Goal: Find specific page/section: Find specific page/section

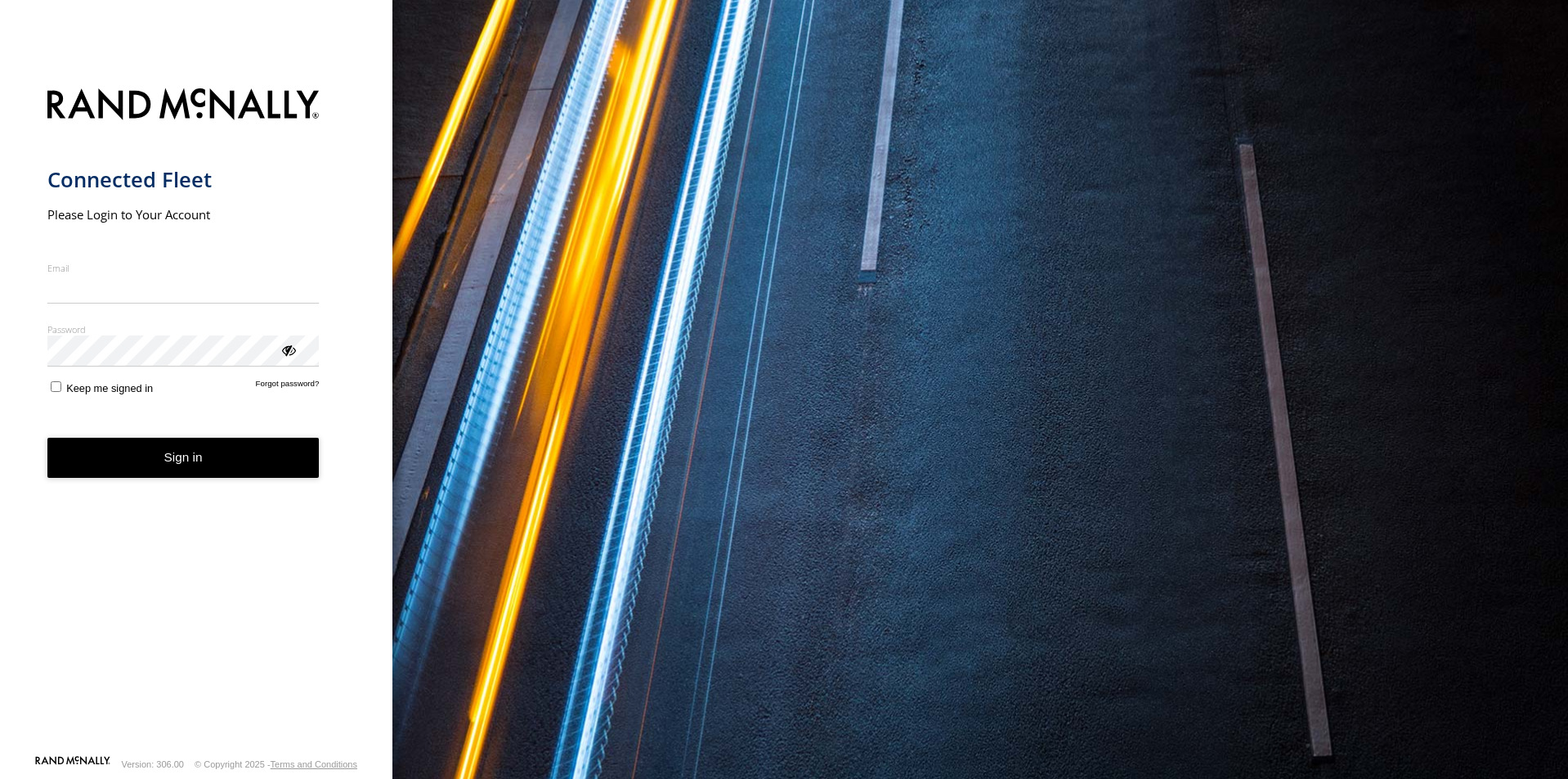
type input "**********"
click at [176, 476] on button "Sign in" at bounding box center [183, 458] width 272 height 40
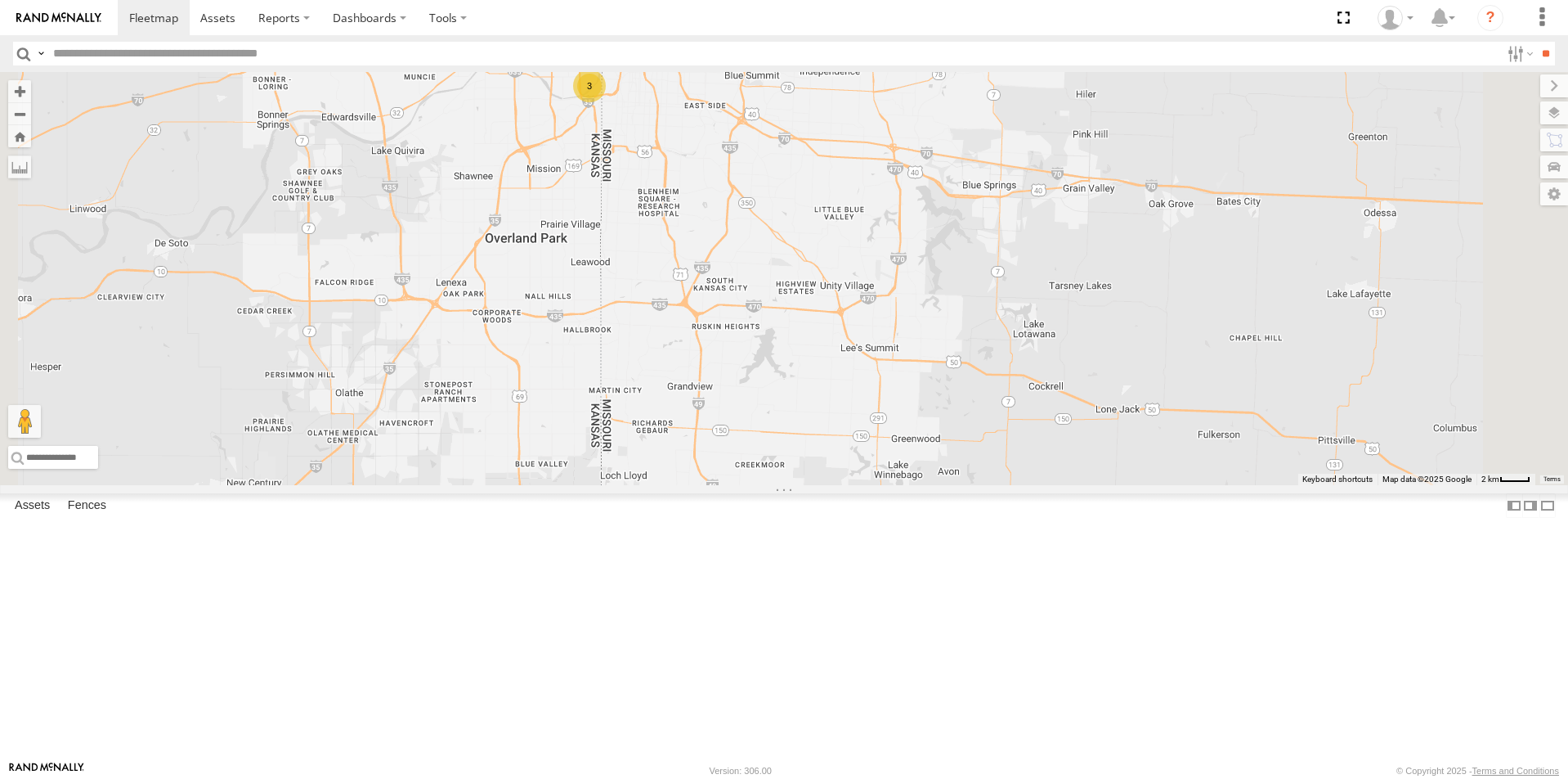
drag, startPoint x: 749, startPoint y: 291, endPoint x: 784, endPoint y: 326, distance: 49.5
click at [784, 326] on div "5150833 1035 W06243 60419 P5159237 4606 60420 P5192197 60418 New 53315 60424 53…" at bounding box center [784, 278] width 1568 height 413
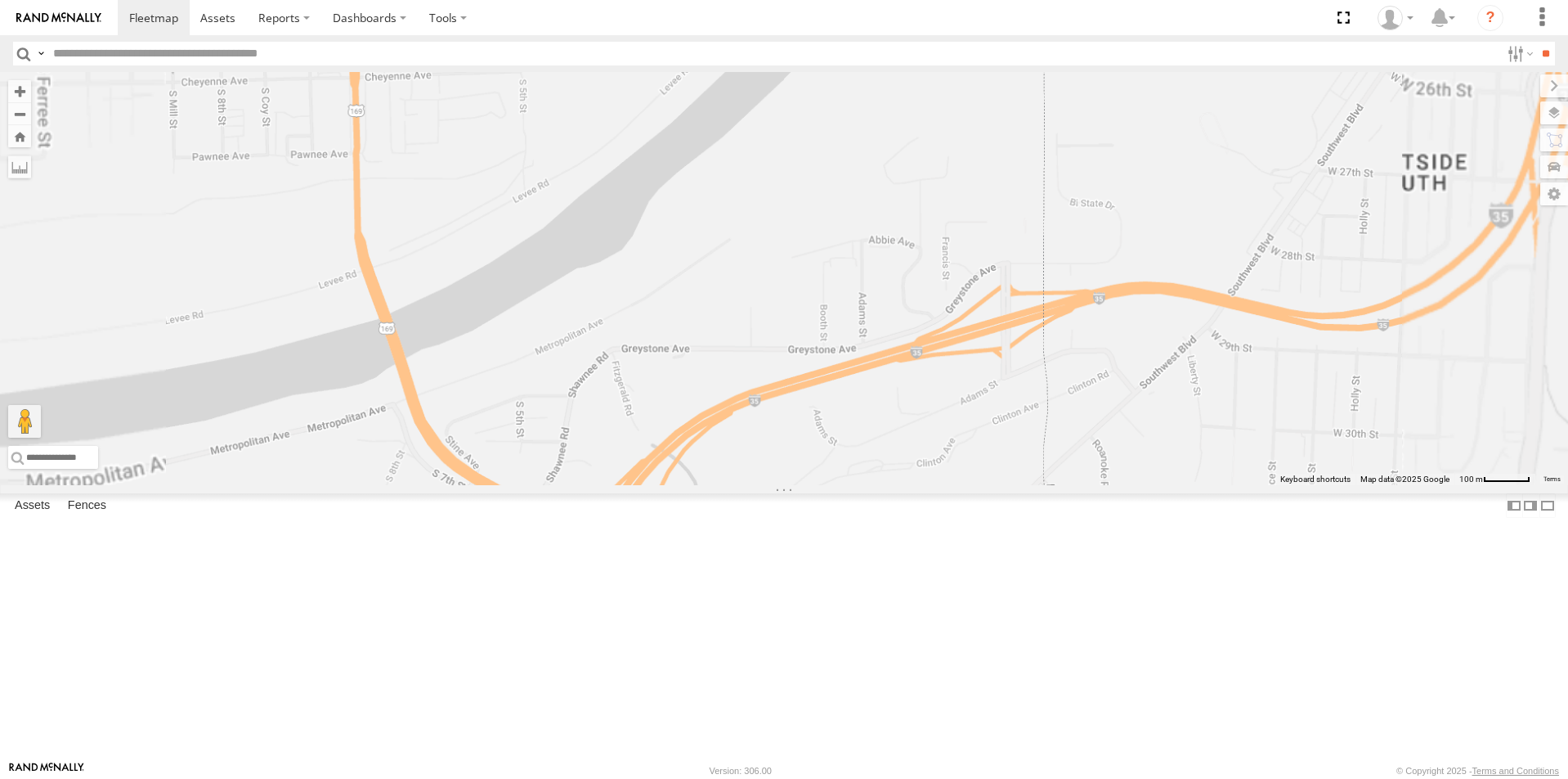
drag, startPoint x: 908, startPoint y: 262, endPoint x: 934, endPoint y: 342, distance: 84.1
click at [934, 342] on div "5150833 1035 W06243 60419 P5159237 4606 60420 P5192197 60418 New 53315 60424 53…" at bounding box center [784, 278] width 1568 height 413
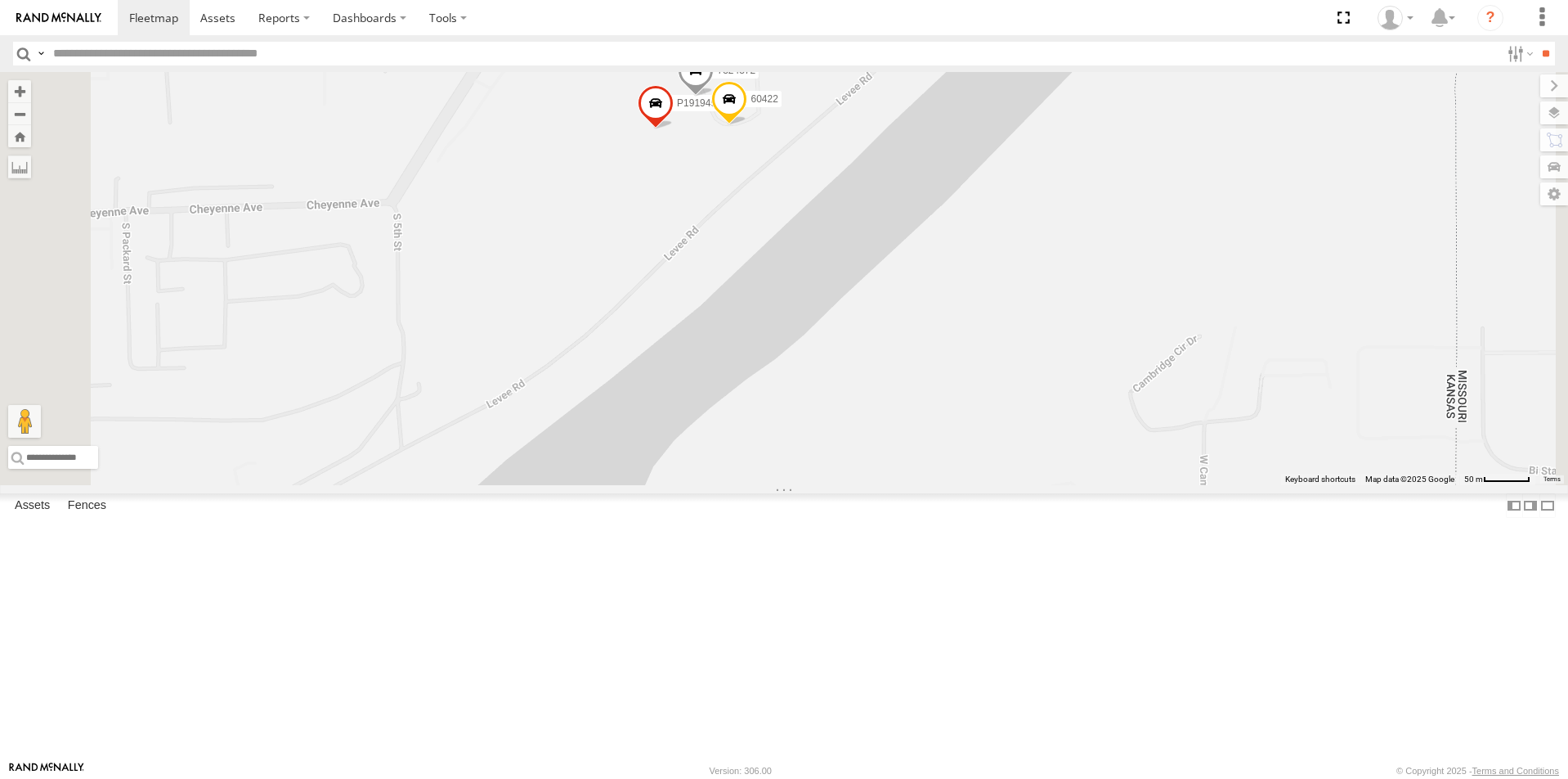
drag, startPoint x: 858, startPoint y: 258, endPoint x: 863, endPoint y: 316, distance: 58.2
click at [863, 316] on div "5150833 1035 W06243 60419 P5159237 4606 60420 P5192197 60418 New 53315 60424 53…" at bounding box center [784, 278] width 1568 height 413
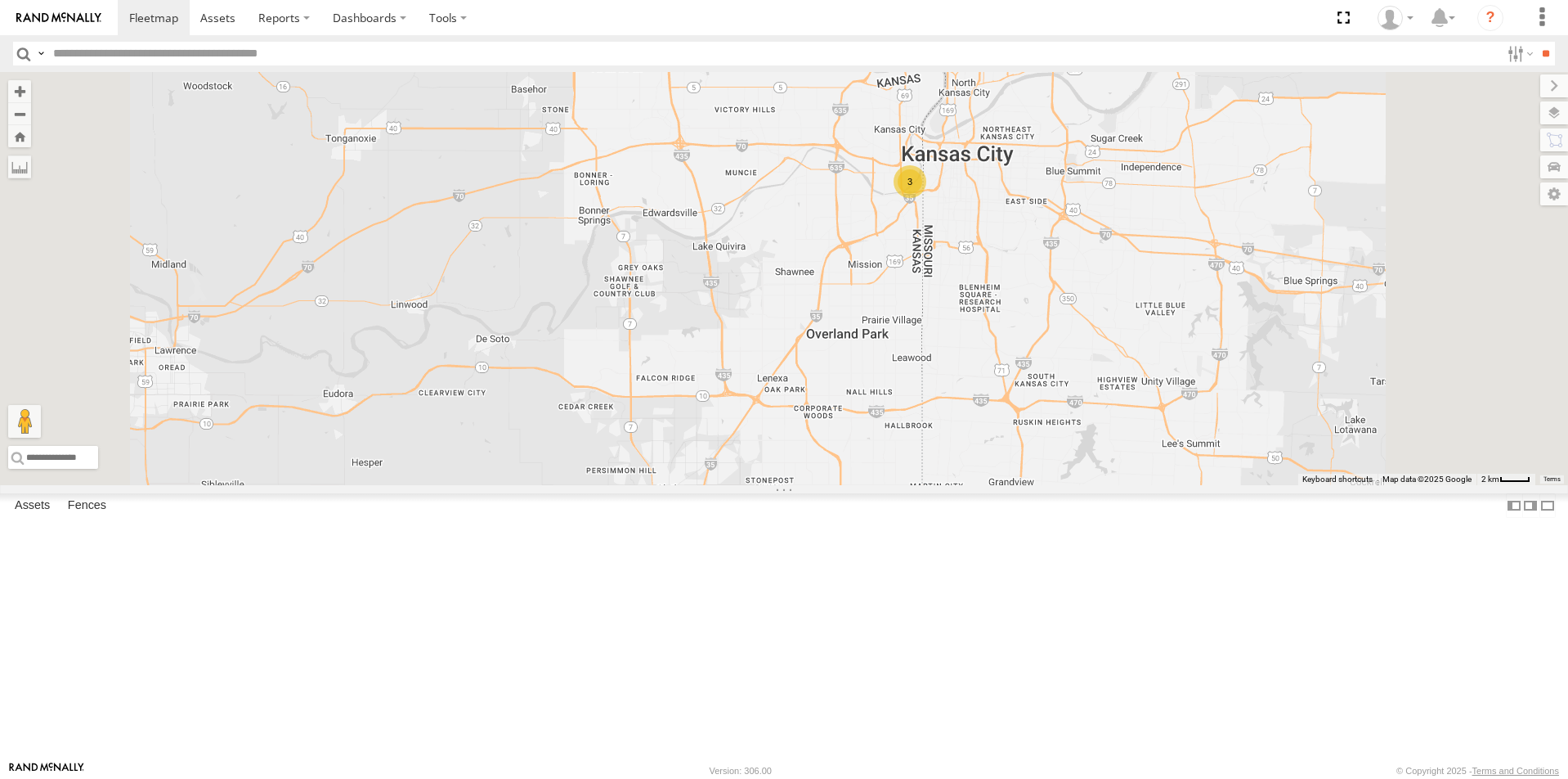
scroll to position [1796, 0]
